Goal: Check status: Check status

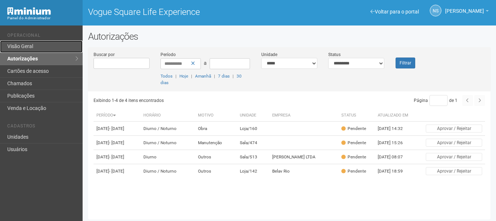
click at [37, 52] on link "Visão Geral" at bounding box center [41, 46] width 83 height 12
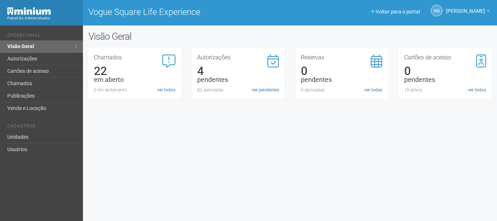
click at [247, 91] on div "83 aprovadas" at bounding box center [238, 90] width 82 height 7
click at [37, 46] on link "Visão Geral" at bounding box center [41, 46] width 83 height 12
click at [266, 89] on link "ver pendentes" at bounding box center [265, 90] width 27 height 7
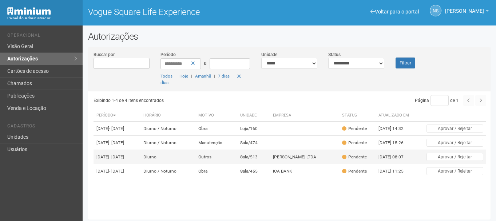
click at [263, 164] on td "Sala/513" at bounding box center [253, 157] width 33 height 14
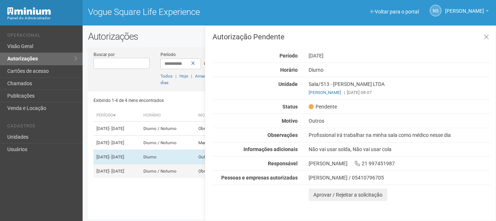
click at [183, 178] on td "Diurno / Noturno" at bounding box center [168, 171] width 55 height 14
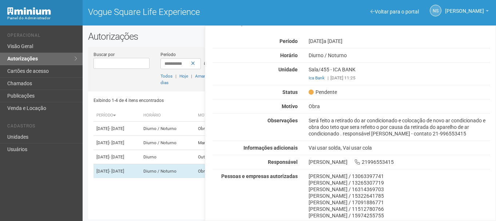
scroll to position [33, 0]
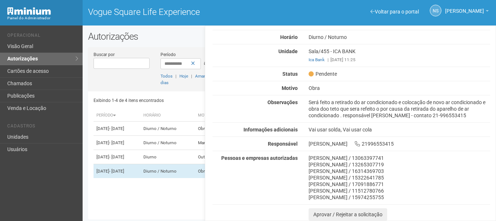
click at [28, 40] on li "Operacional" at bounding box center [42, 37] width 70 height 8
click at [35, 47] on link "Visão Geral" at bounding box center [41, 46] width 83 height 12
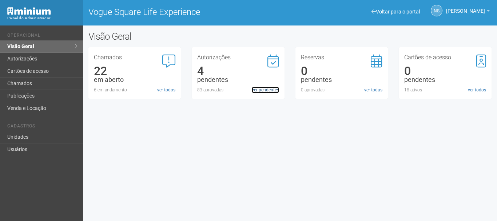
click at [264, 91] on link "ver pendentes" at bounding box center [265, 90] width 27 height 7
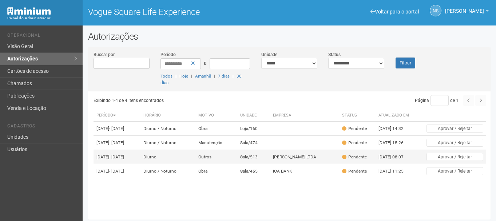
click at [239, 164] on td "Sala/513" at bounding box center [253, 157] width 33 height 14
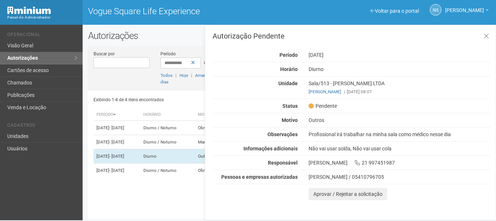
scroll to position [2, 0]
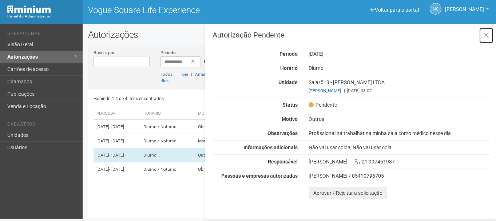
click at [483, 37] on button at bounding box center [486, 36] width 15 height 16
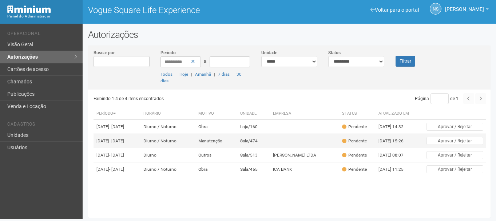
click at [220, 142] on td "Manutenção" at bounding box center [217, 141] width 42 height 14
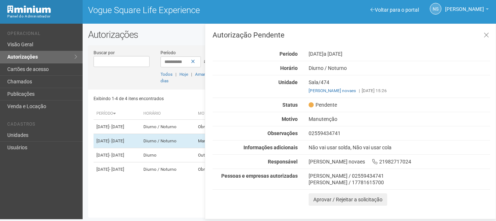
click at [320, 137] on div "Autorização Pendente Período [DATE] a [DATE] [GEOGRAPHIC_DATA] [GEOGRAPHIC_DATA…" at bounding box center [352, 118] width 278 height 174
click at [319, 134] on div "02559434741" at bounding box center [399, 133] width 193 height 7
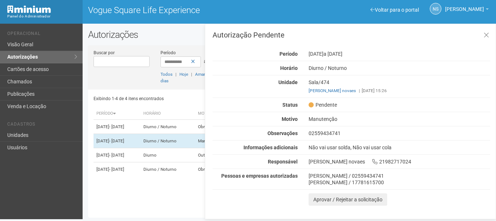
click at [319, 134] on div "02559434741" at bounding box center [399, 133] width 193 height 7
click at [485, 32] on icon at bounding box center [486, 35] width 5 height 7
